Goal: Task Accomplishment & Management: Use online tool/utility

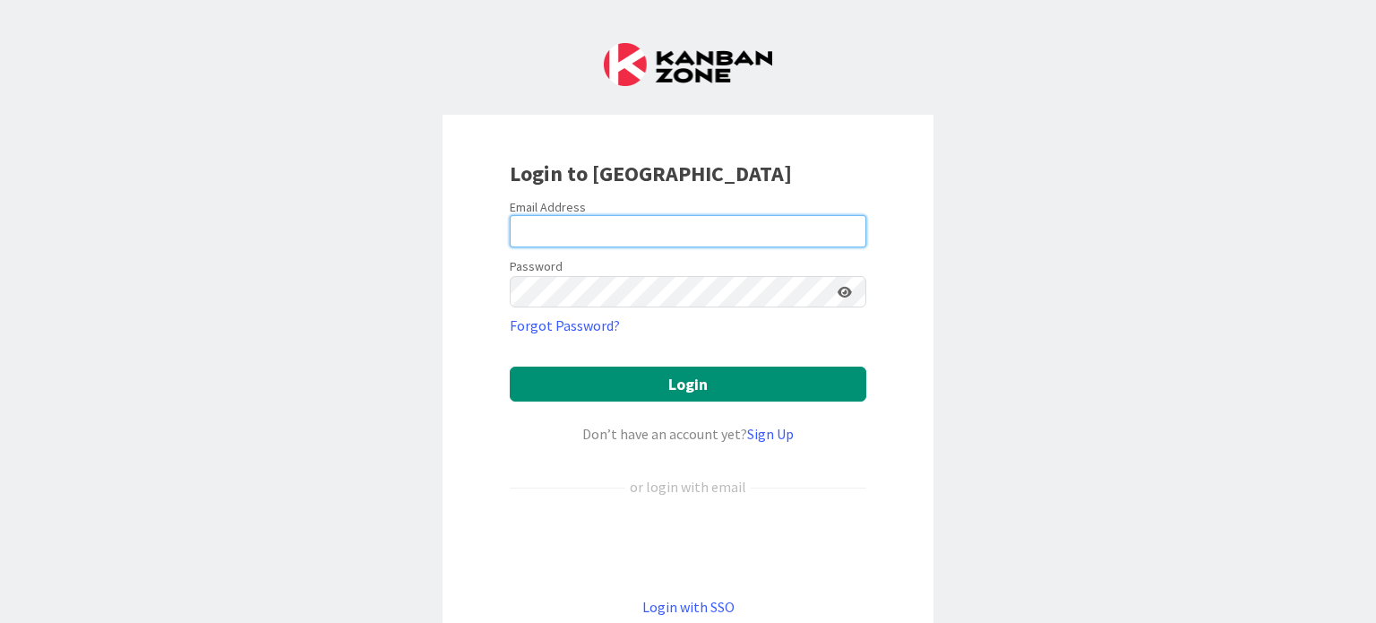
click at [613, 229] on input "email" at bounding box center [688, 231] width 357 height 32
type input "[PERSON_NAME][EMAIL_ADDRESS][PERSON_NAME][DOMAIN_NAME][PERSON_NAME]"
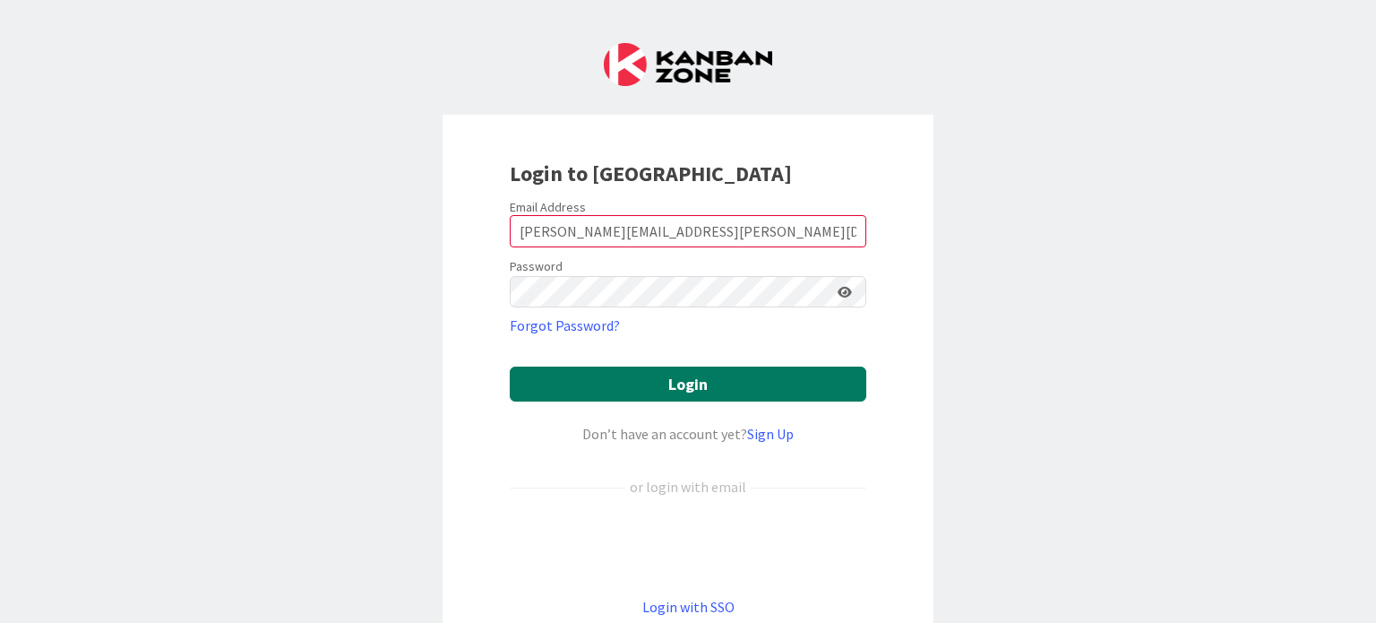
click at [641, 382] on button "Login" at bounding box center [688, 383] width 357 height 35
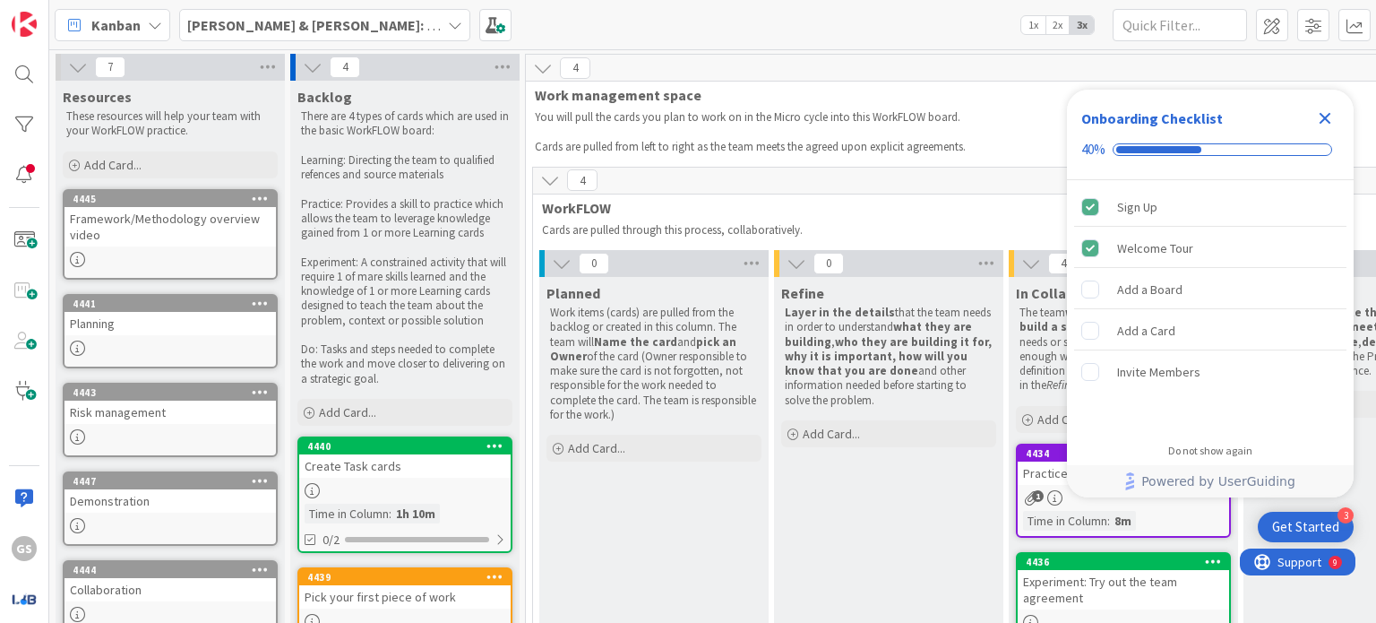
click at [1325, 117] on icon "Close Checklist" at bounding box center [1326, 119] width 12 height 12
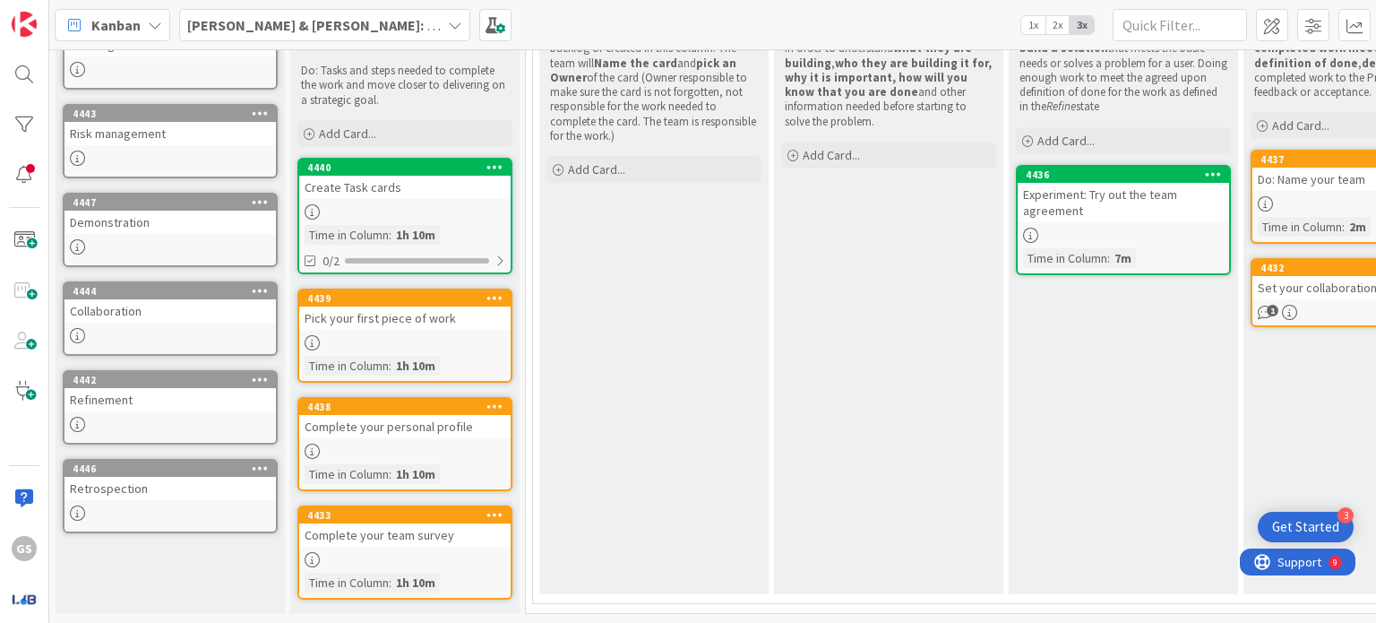
scroll to position [288, 0]
